Goal: Information Seeking & Learning: Learn about a topic

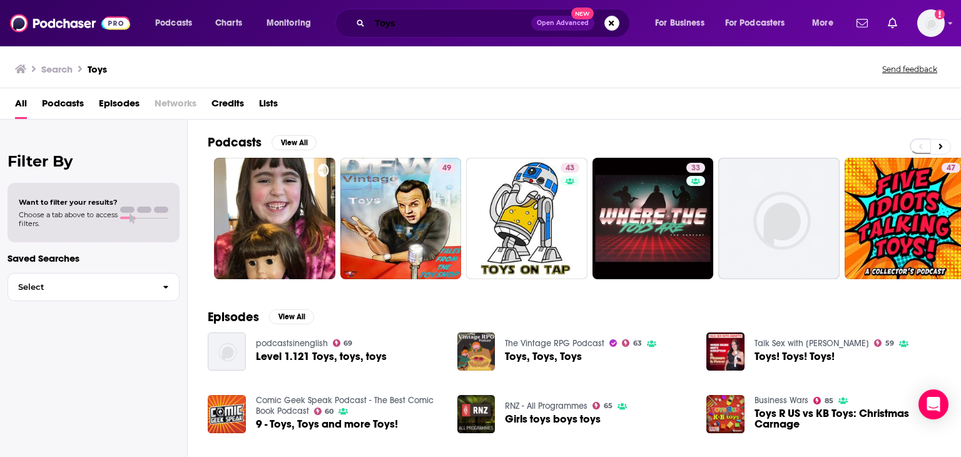
click at [415, 24] on input "Toys" at bounding box center [450, 23] width 161 height 20
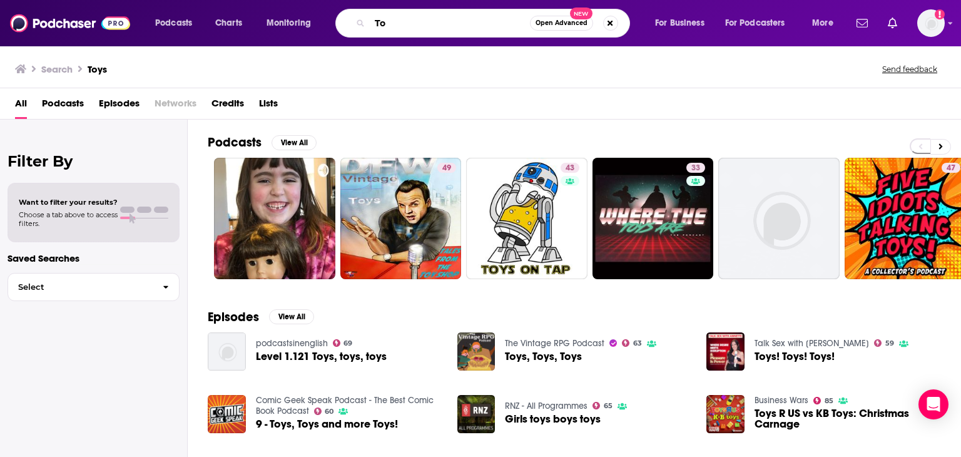
type input "T"
type input "Retail Therapy"
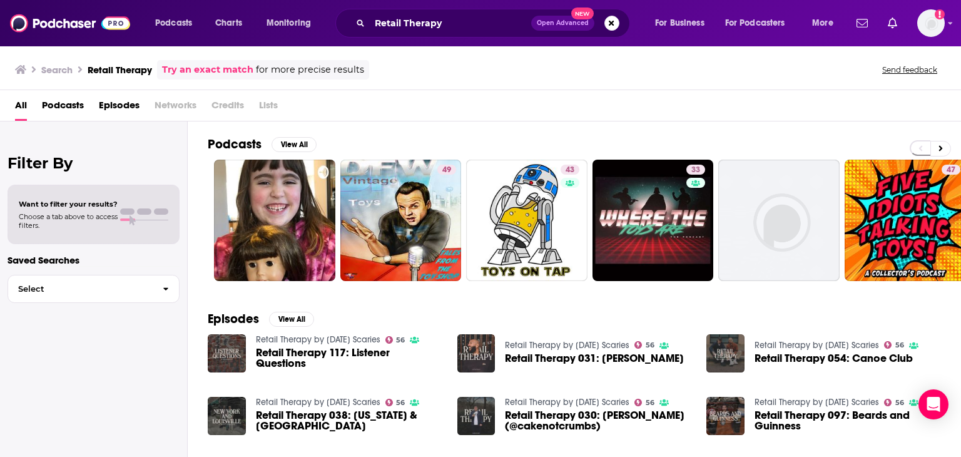
click at [53, 101] on span "Podcasts" at bounding box center [63, 108] width 42 height 26
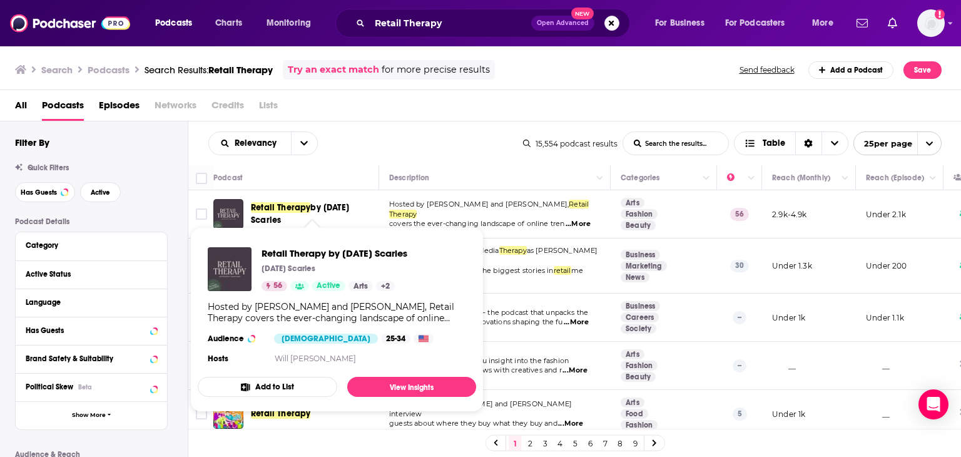
click at [261, 202] on span "Retail Therapy" at bounding box center [280, 207] width 59 height 11
